Goal: Find specific page/section: Find specific page/section

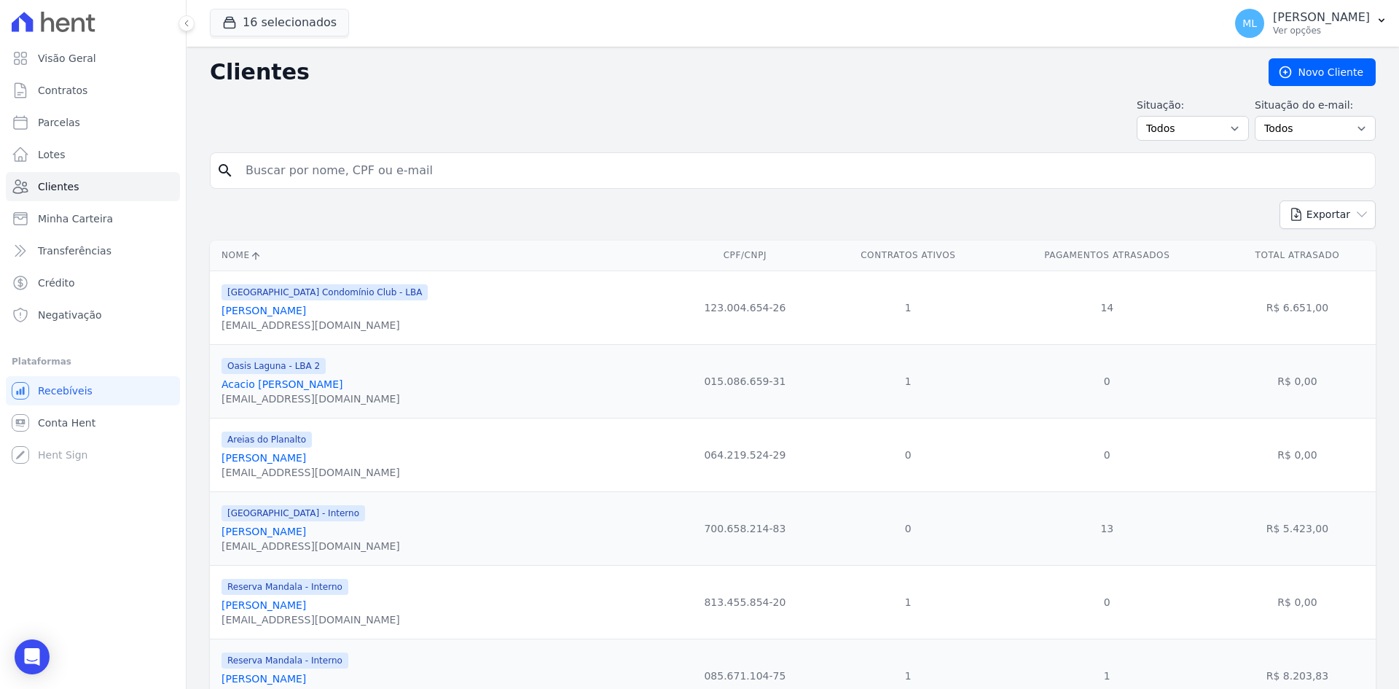
click at [421, 164] on input "search" at bounding box center [803, 170] width 1132 height 29
type input "[PERSON_NAME]"
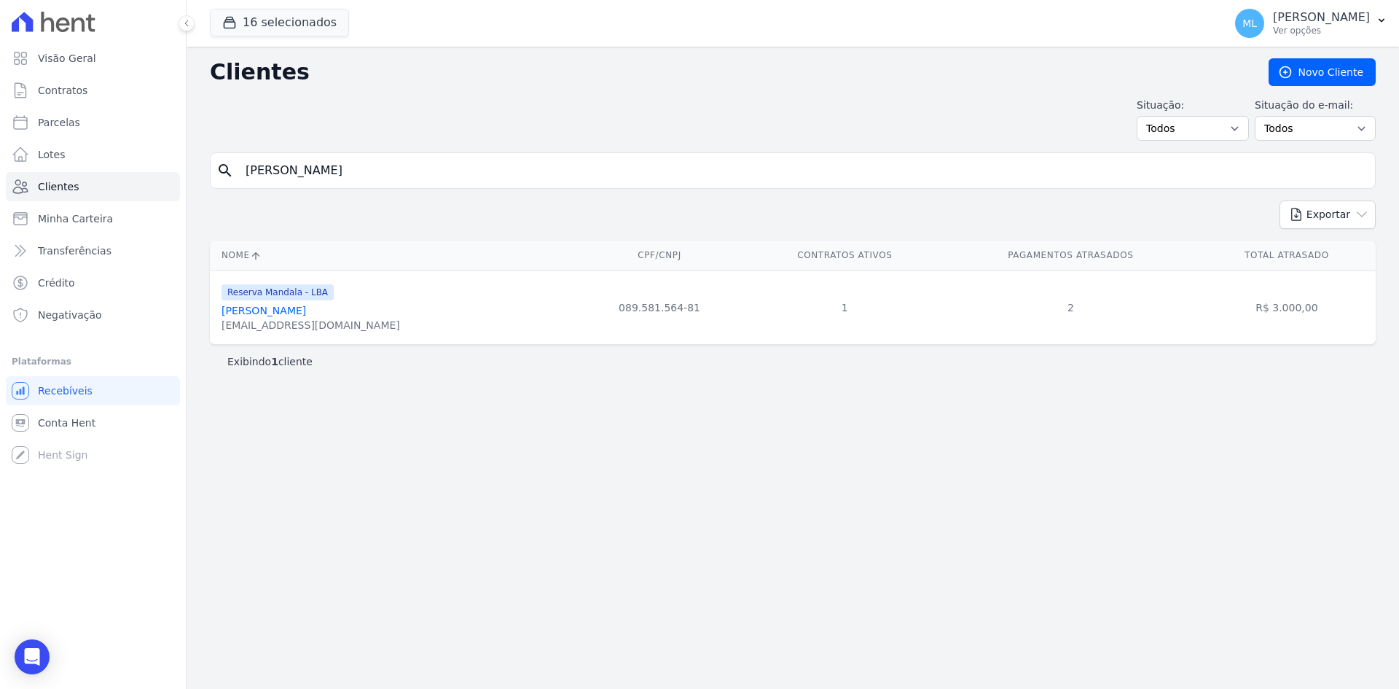
click at [306, 310] on link "[PERSON_NAME]" at bounding box center [264, 311] width 85 height 12
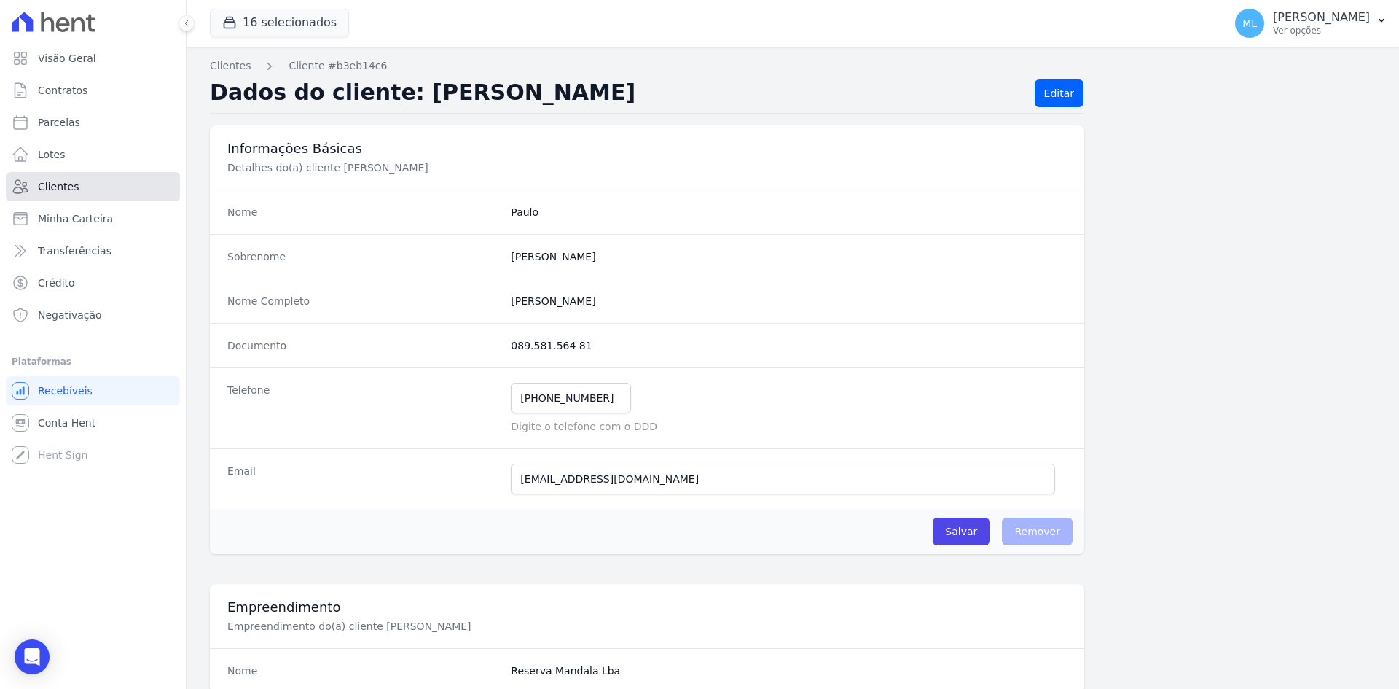
click at [98, 188] on link "Clientes" at bounding box center [93, 186] width 174 height 29
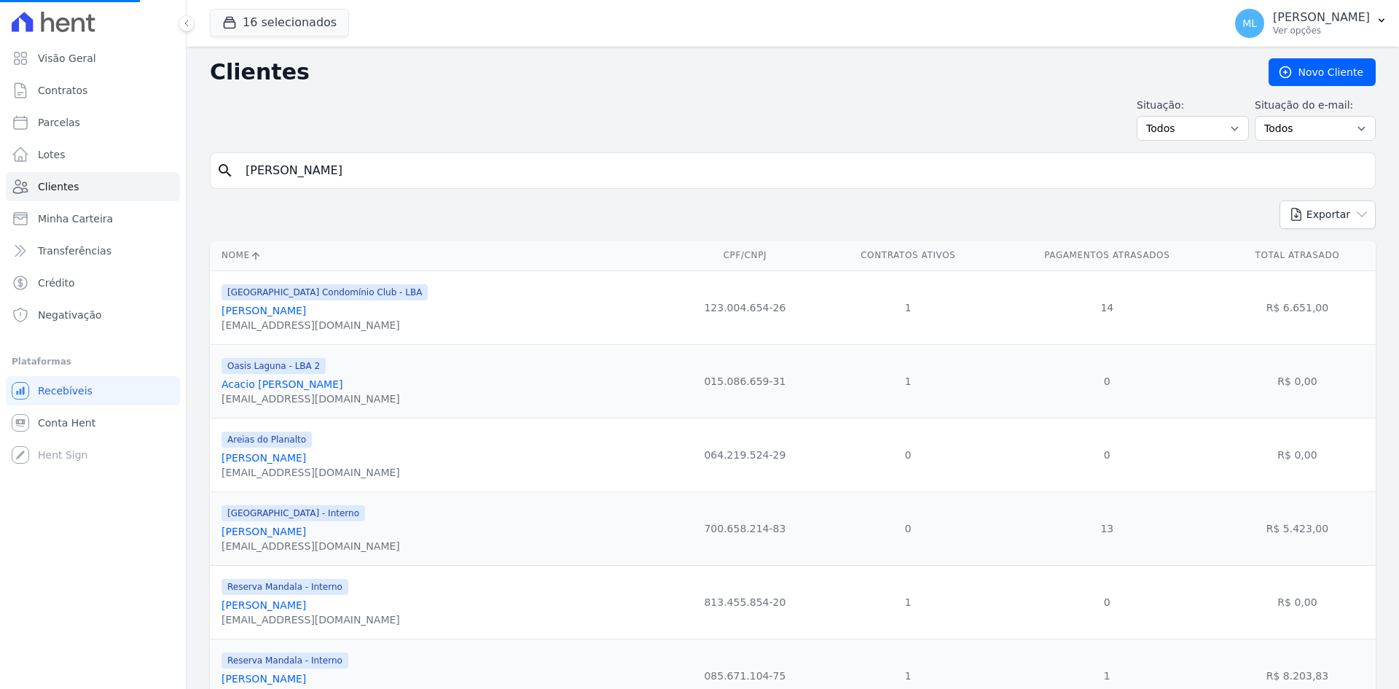
click at [455, 175] on input "[PERSON_NAME]" at bounding box center [803, 170] width 1132 height 29
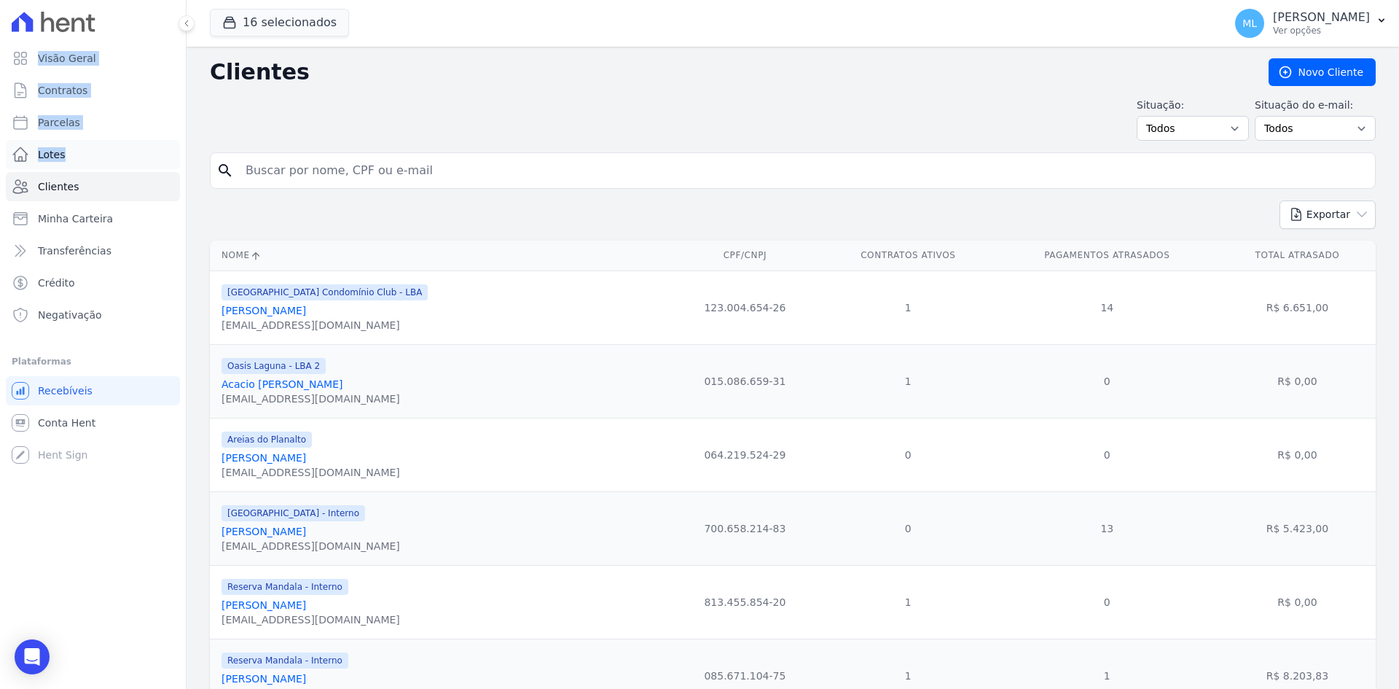
drag, startPoint x: 448, startPoint y: 165, endPoint x: 162, endPoint y: 163, distance: 286.4
click at [350, 169] on input "search" at bounding box center [803, 170] width 1132 height 29
type input "[PERSON_NAME]"
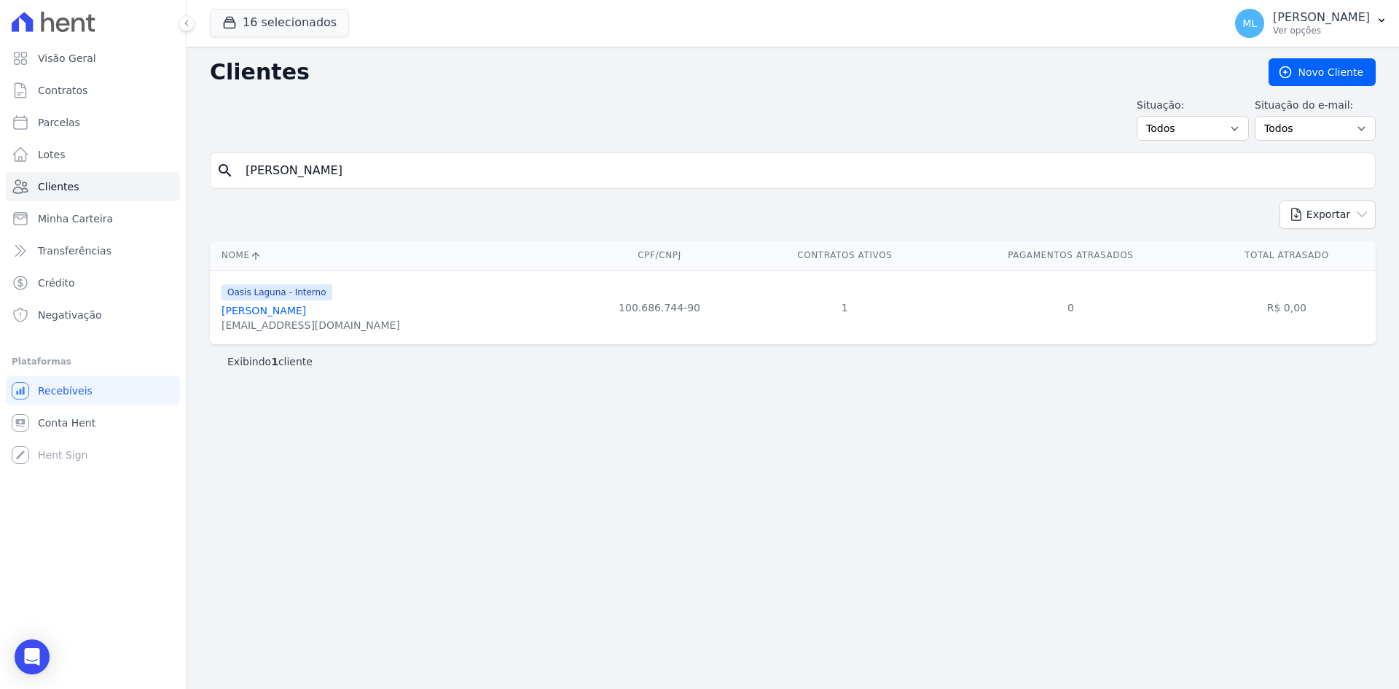
click at [306, 311] on link "[PERSON_NAME]" at bounding box center [264, 311] width 85 height 12
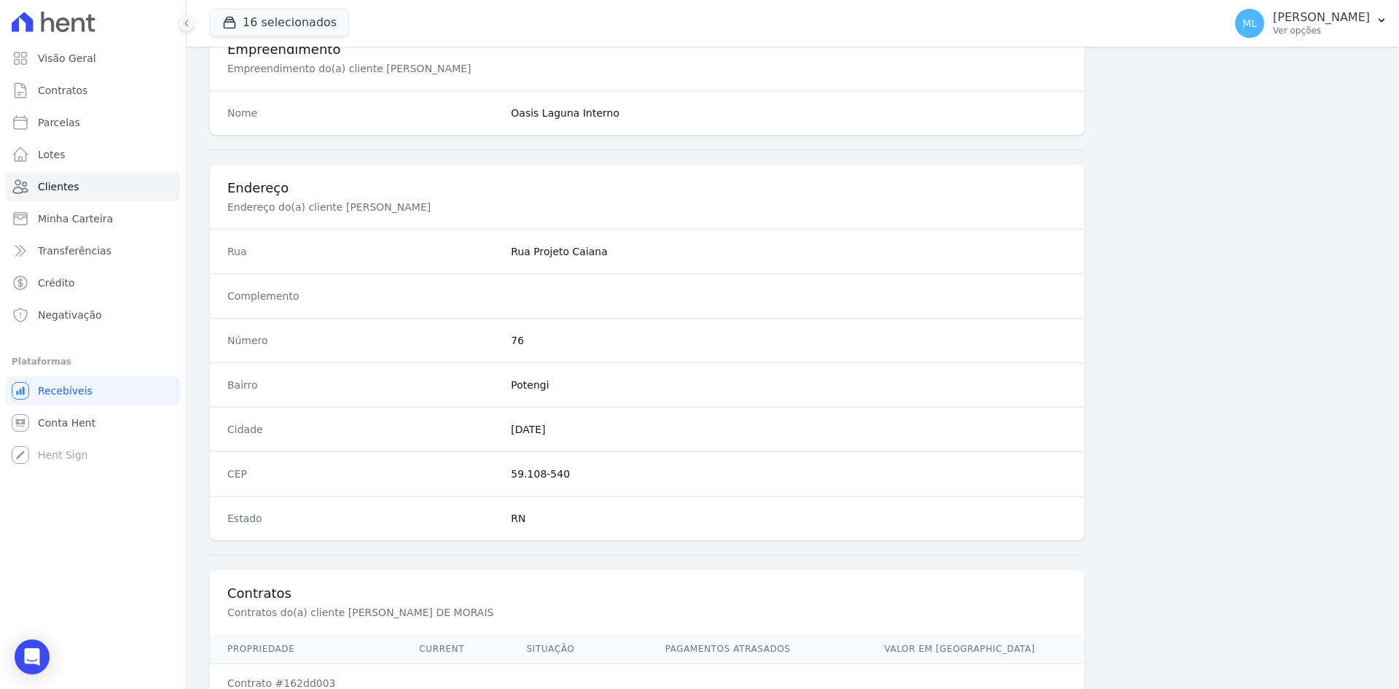
scroll to position [675, 0]
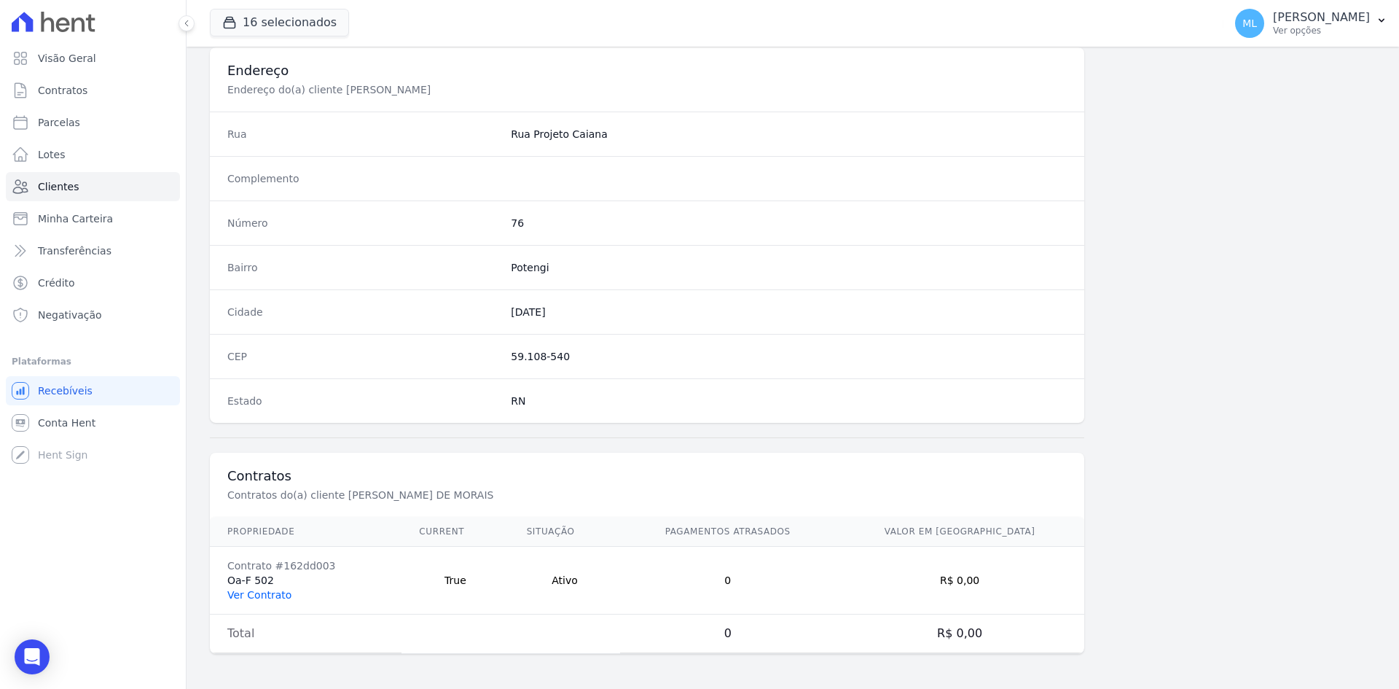
click at [265, 594] on link "Ver Contrato" at bounding box center [259, 595] width 64 height 12
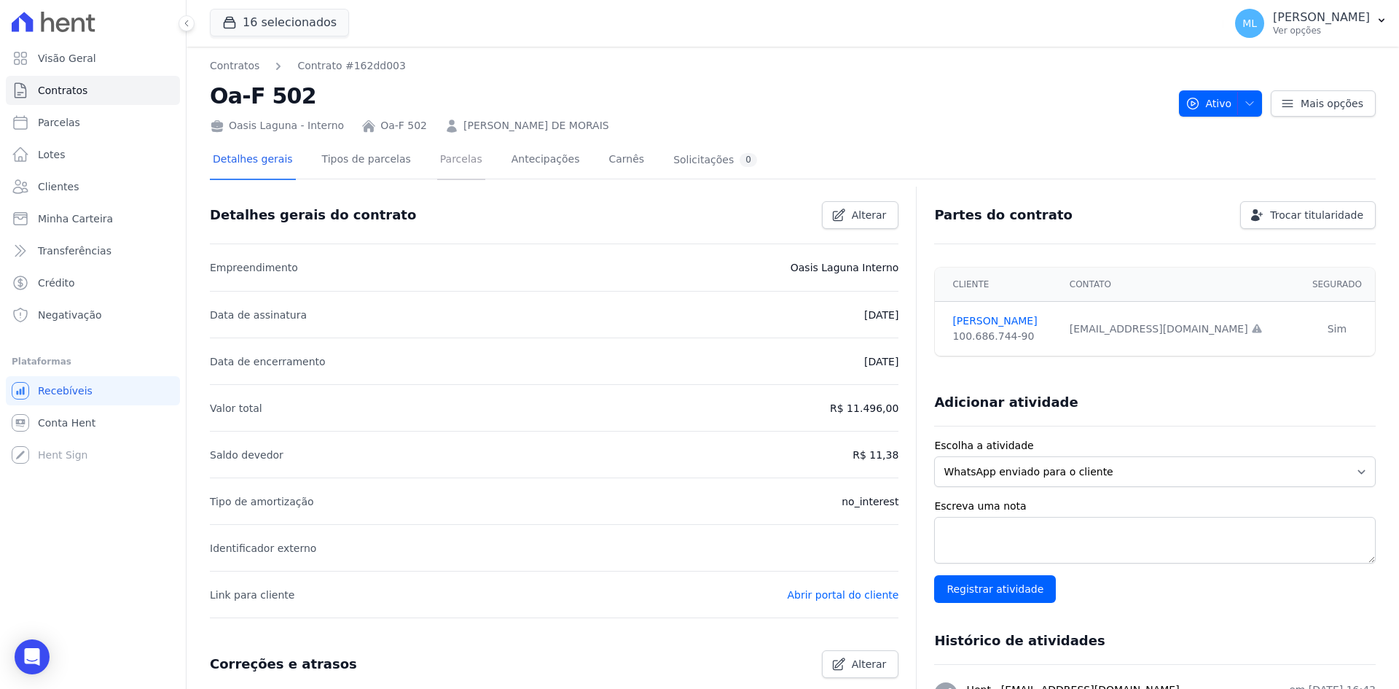
click at [437, 164] on link "Parcelas" at bounding box center [461, 160] width 48 height 39
